Goal: Check status: Check status

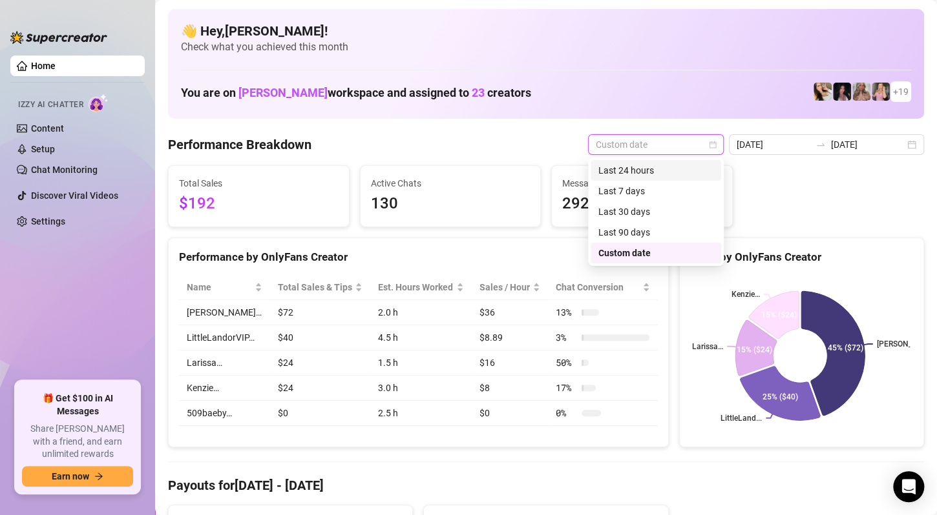
click at [654, 171] on div "Last 24 hours" at bounding box center [655, 170] width 115 height 14
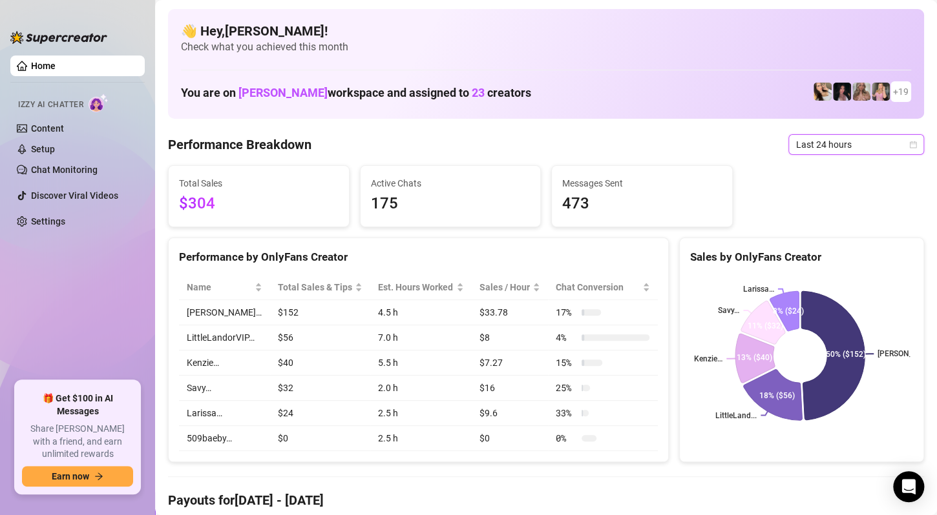
click at [855, 142] on span "Last 24 hours" at bounding box center [856, 144] width 120 height 19
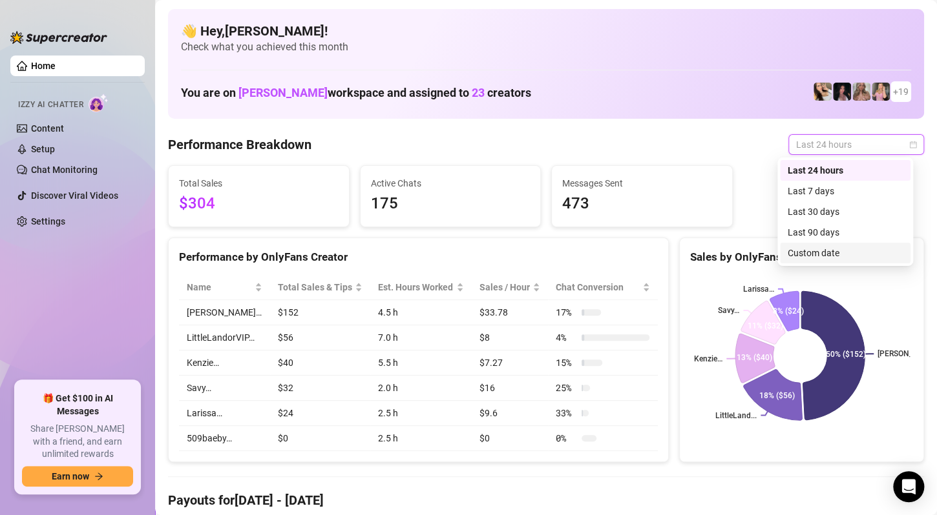
click at [844, 251] on div "Custom date" at bounding box center [844, 253] width 115 height 14
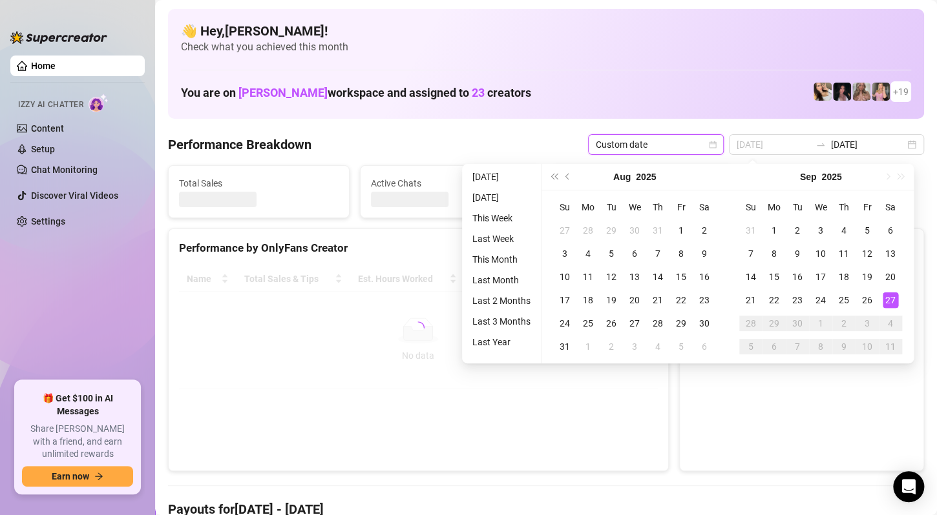
click at [889, 296] on div "27" at bounding box center [890, 301] width 16 height 16
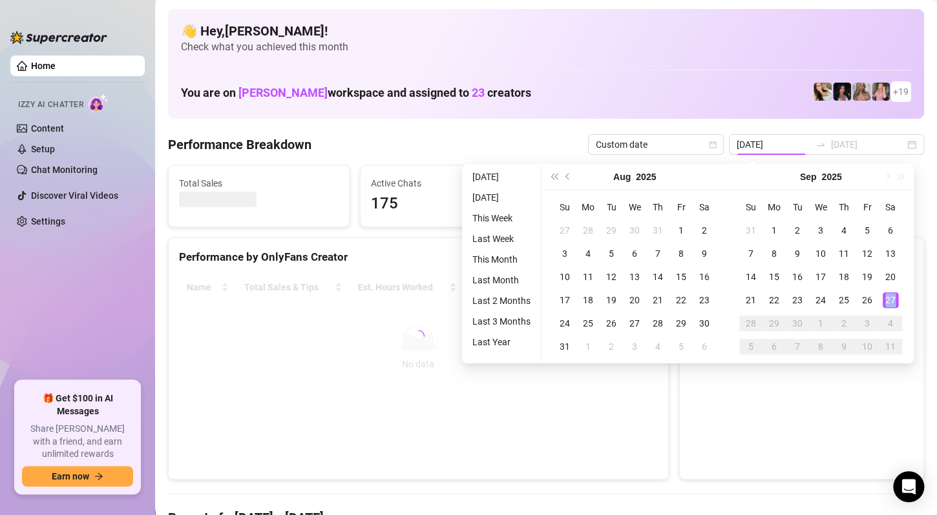
click at [889, 296] on div "27" at bounding box center [890, 301] width 16 height 16
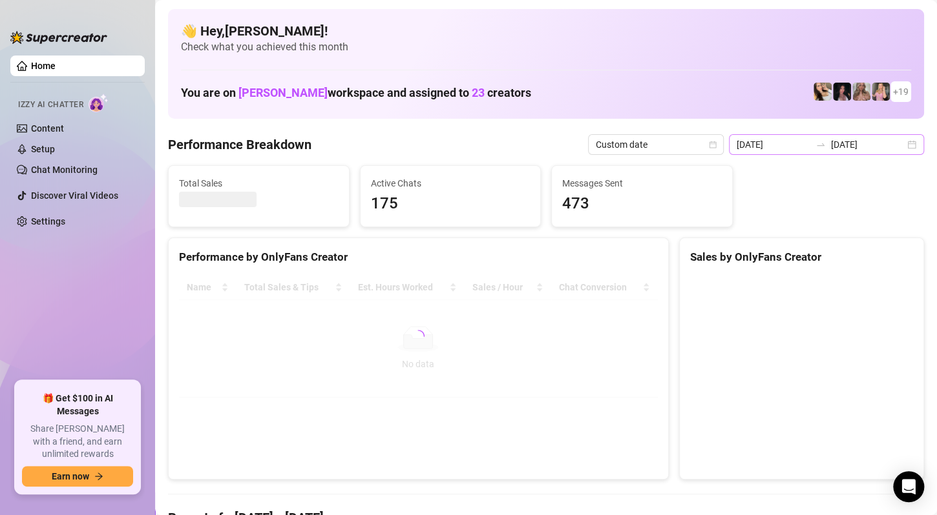
click at [901, 150] on div "2025-09-26 2025-09-27" at bounding box center [826, 144] width 195 height 21
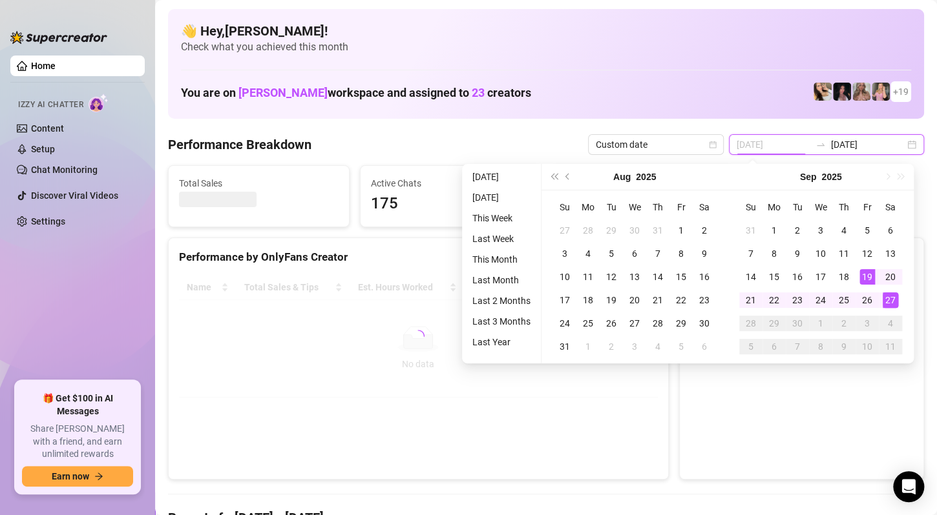
type input "[DATE]"
click at [893, 298] on div "27" at bounding box center [890, 301] width 16 height 16
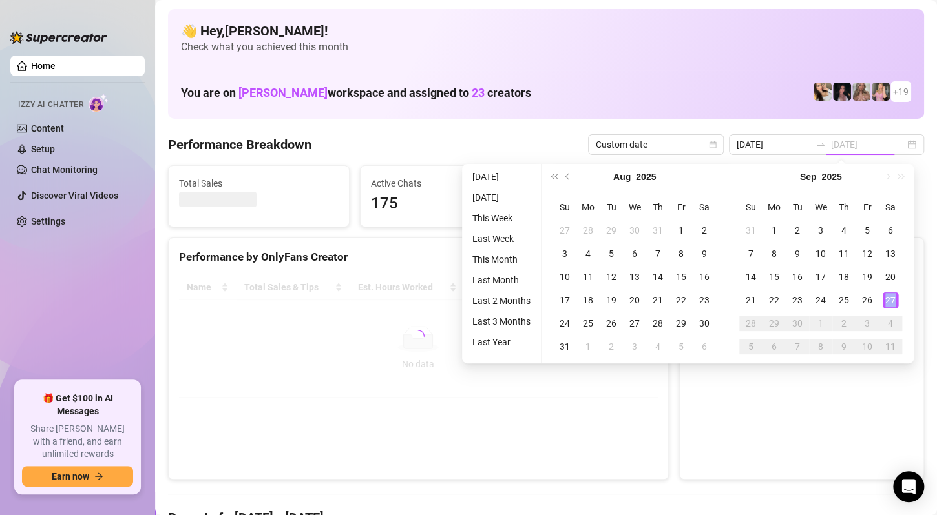
click at [893, 298] on div "27" at bounding box center [890, 301] width 16 height 16
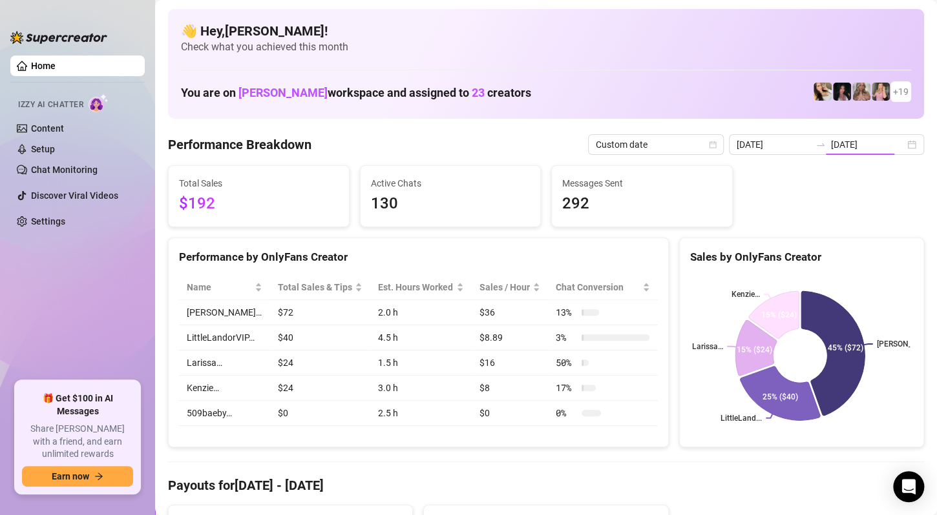
type input "[DATE]"
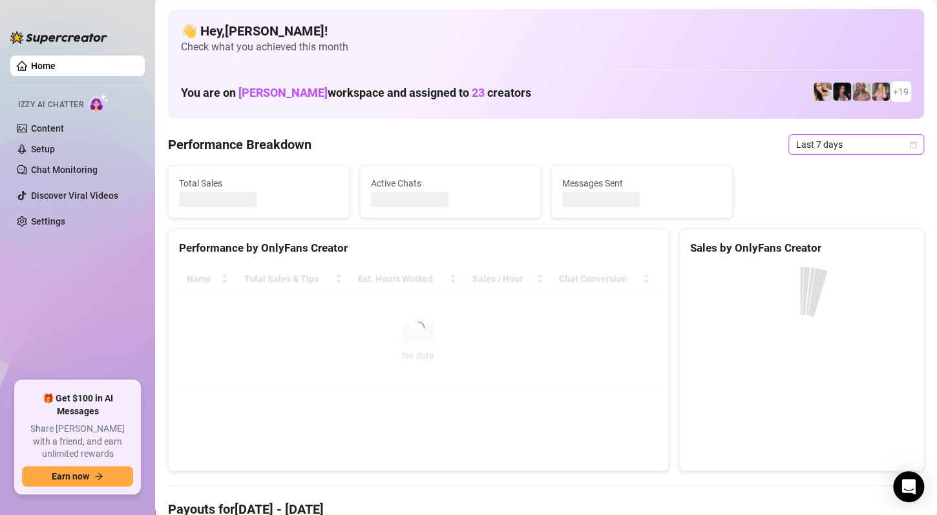
click at [909, 148] on icon "calendar" at bounding box center [913, 145] width 8 height 8
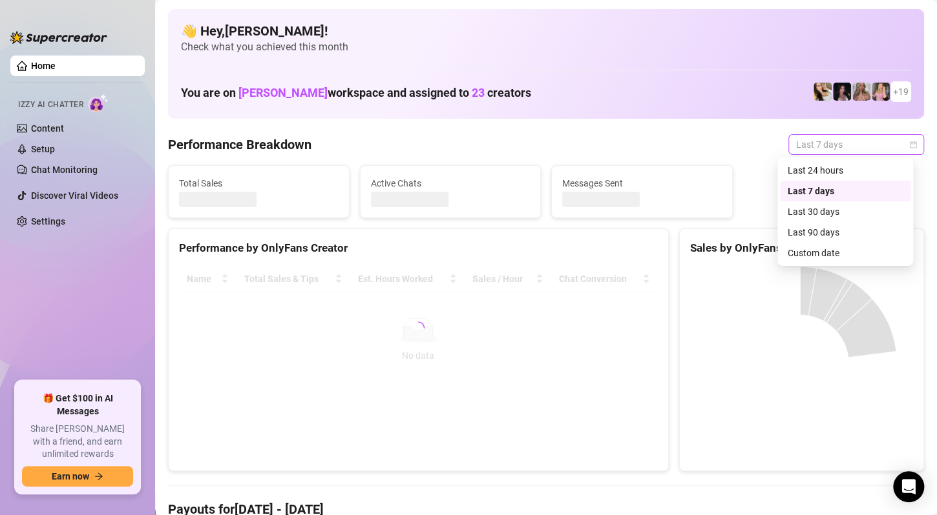
click at [909, 147] on icon "calendar" at bounding box center [913, 145] width 8 height 8
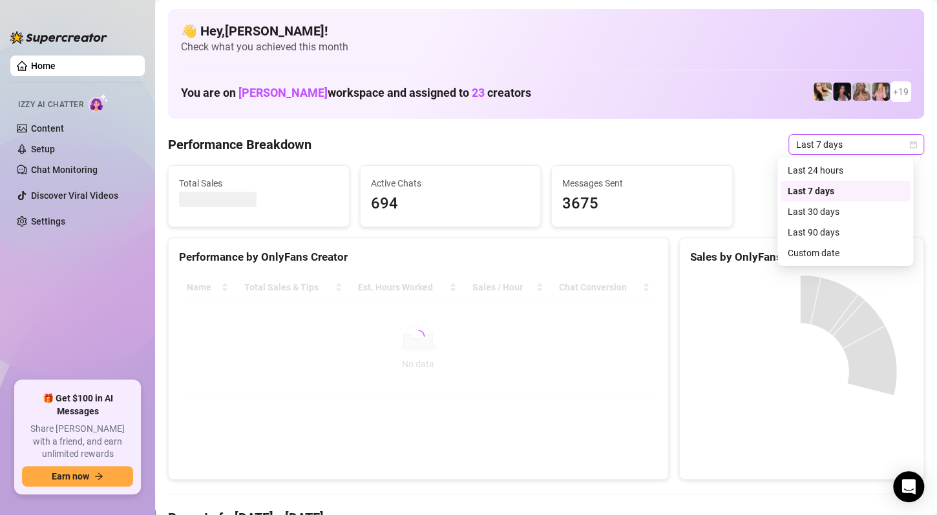
click at [911, 145] on div "Last 7 days" at bounding box center [856, 144] width 136 height 21
click at [895, 145] on span "Last 7 days" at bounding box center [856, 144] width 120 height 19
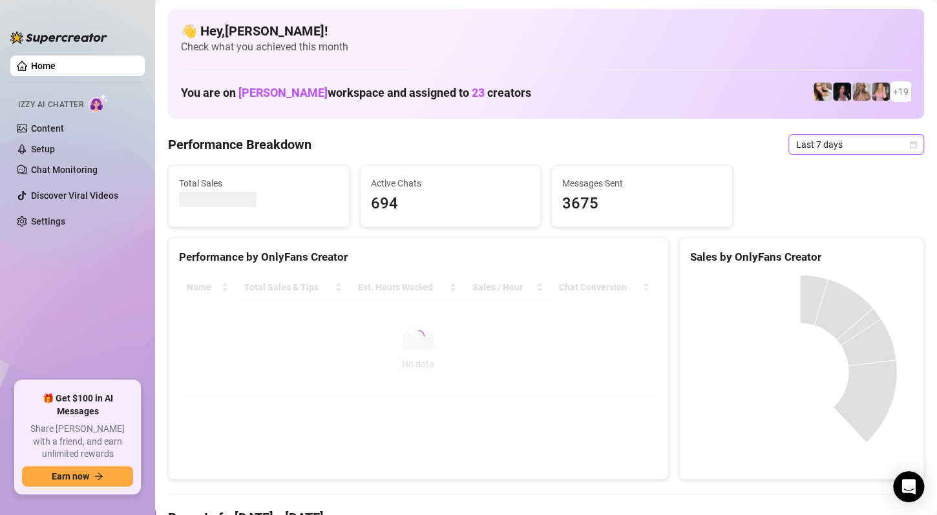
click at [888, 145] on span "Last 7 days" at bounding box center [856, 144] width 120 height 19
click at [833, 251] on div "Sales by OnlyFans Creator" at bounding box center [801, 257] width 223 height 17
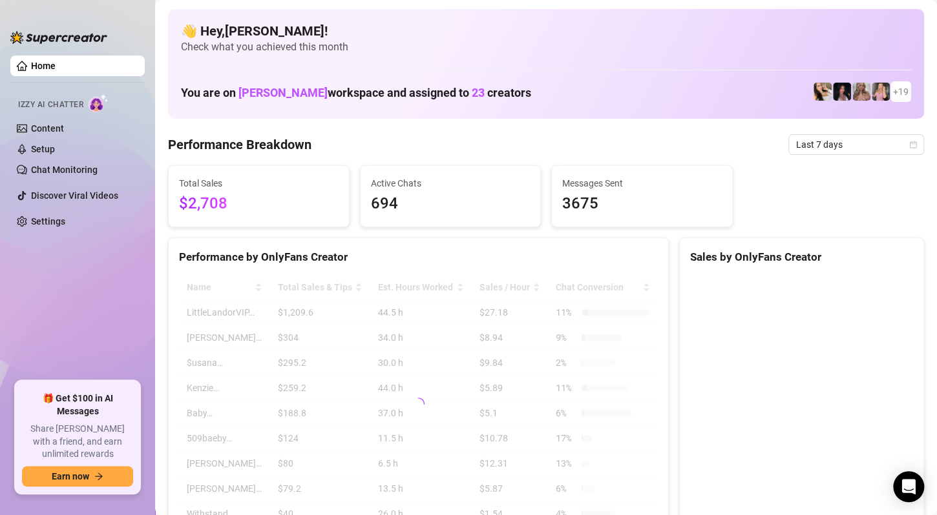
click at [909, 145] on icon "calendar" at bounding box center [913, 145] width 8 height 8
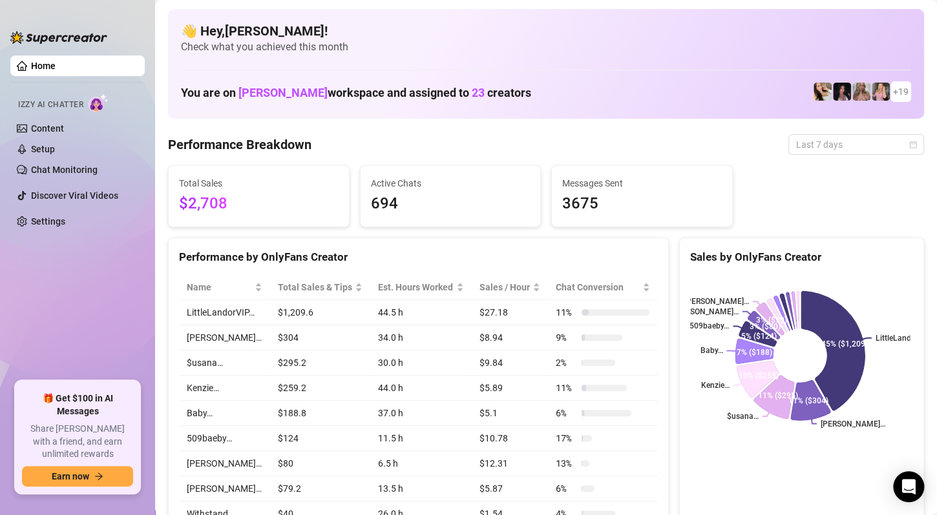
click at [822, 254] on div "Sales by OnlyFans Creator" at bounding box center [801, 257] width 223 height 17
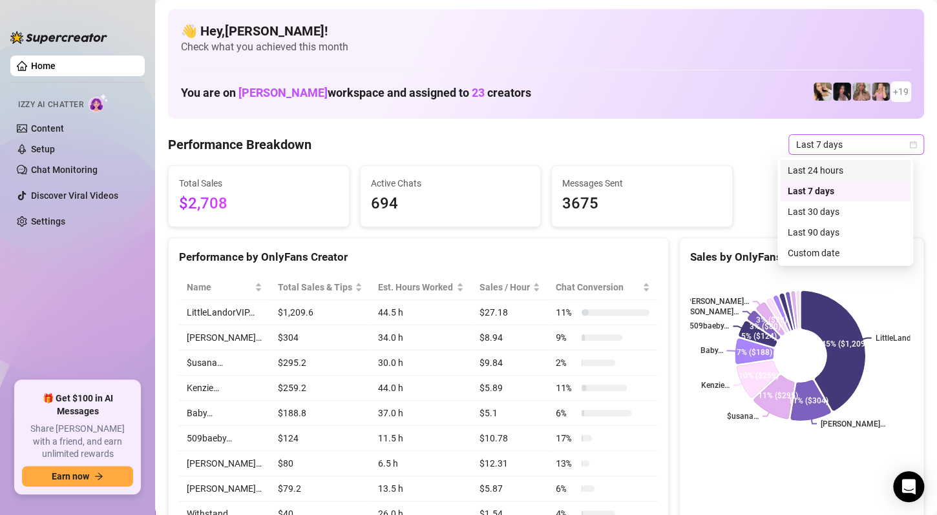
click at [821, 144] on span "Last 7 days" at bounding box center [856, 144] width 120 height 19
click at [813, 253] on div "Custom date" at bounding box center [844, 253] width 115 height 14
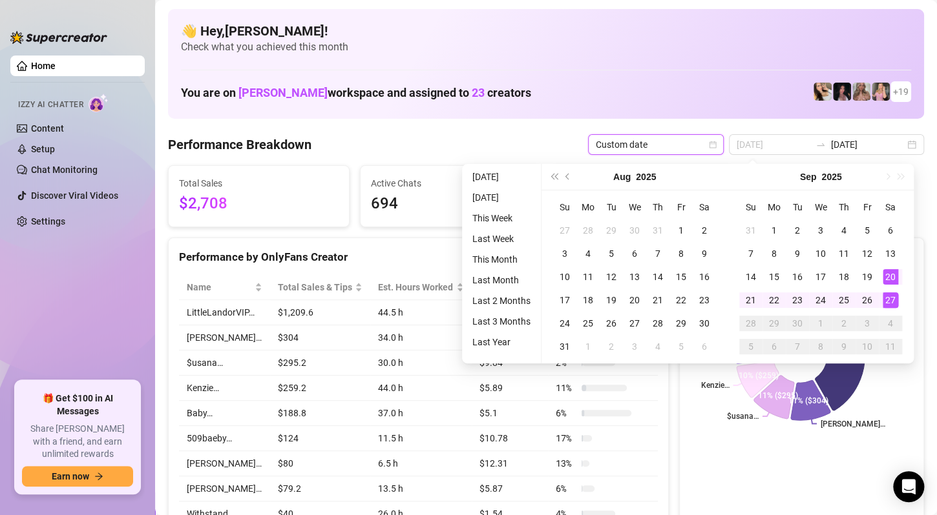
type input "[DATE]"
click at [889, 300] on div "27" at bounding box center [890, 301] width 16 height 16
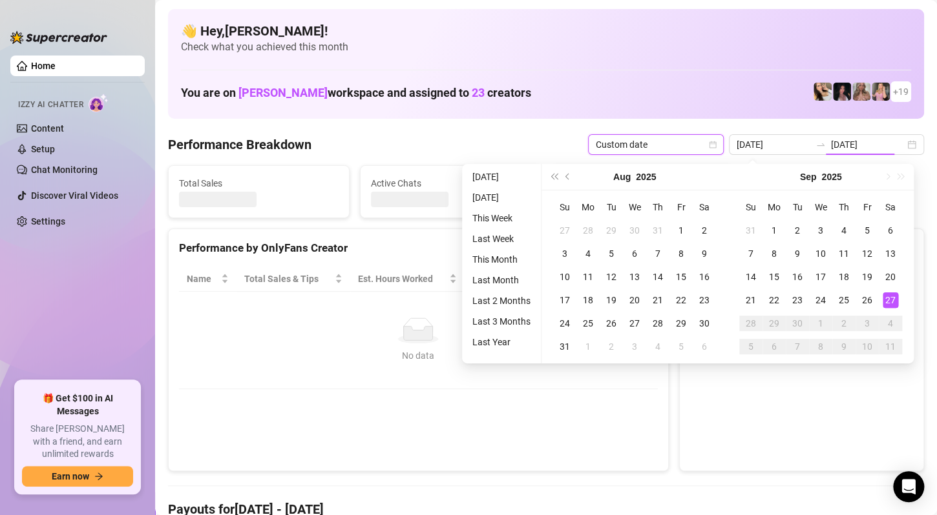
type input "[DATE]"
